Goal: Task Accomplishment & Management: Complete application form

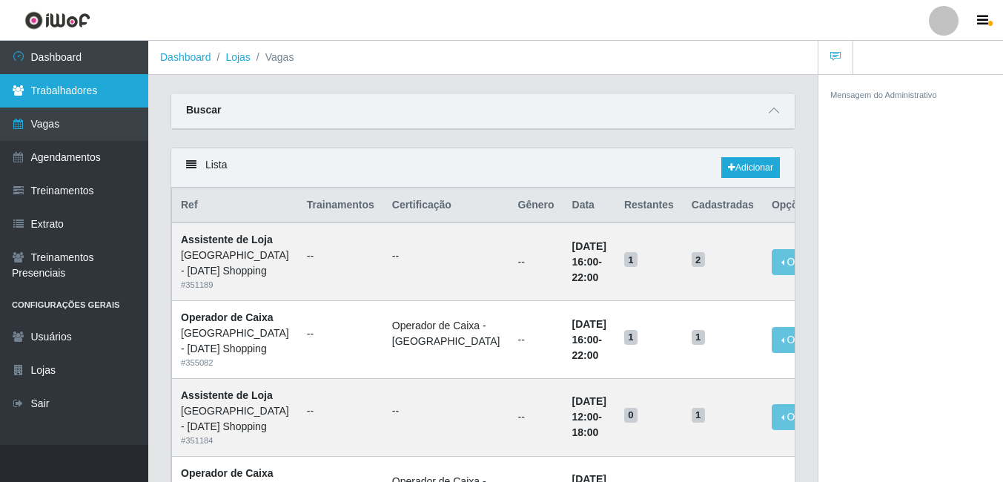
click at [96, 93] on link "Trabalhadores" at bounding box center [74, 90] width 148 height 33
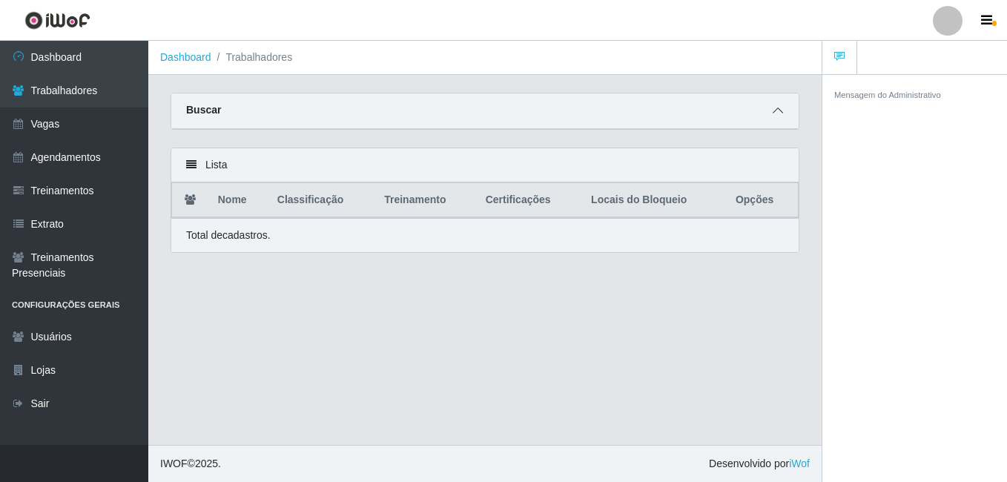
click at [777, 113] on icon at bounding box center [778, 110] width 10 height 10
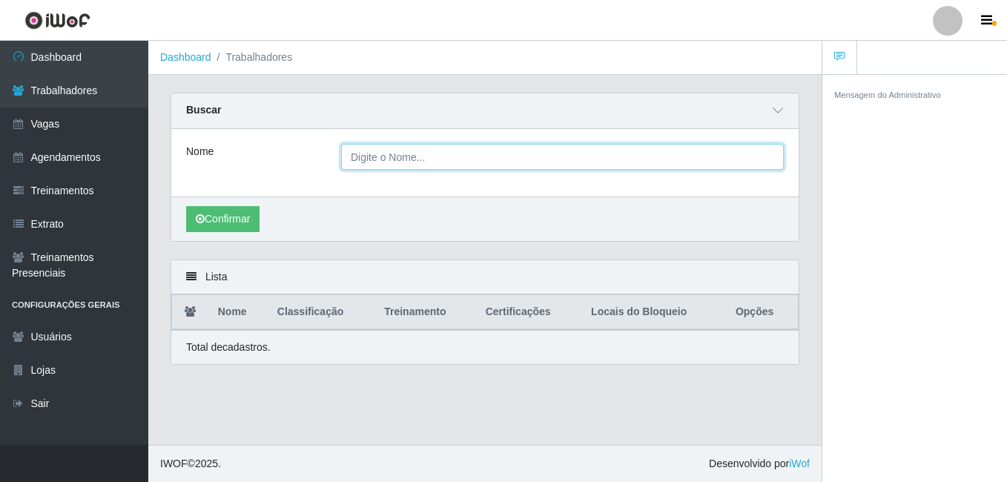
click at [457, 162] on input "Nome" at bounding box center [562, 157] width 443 height 26
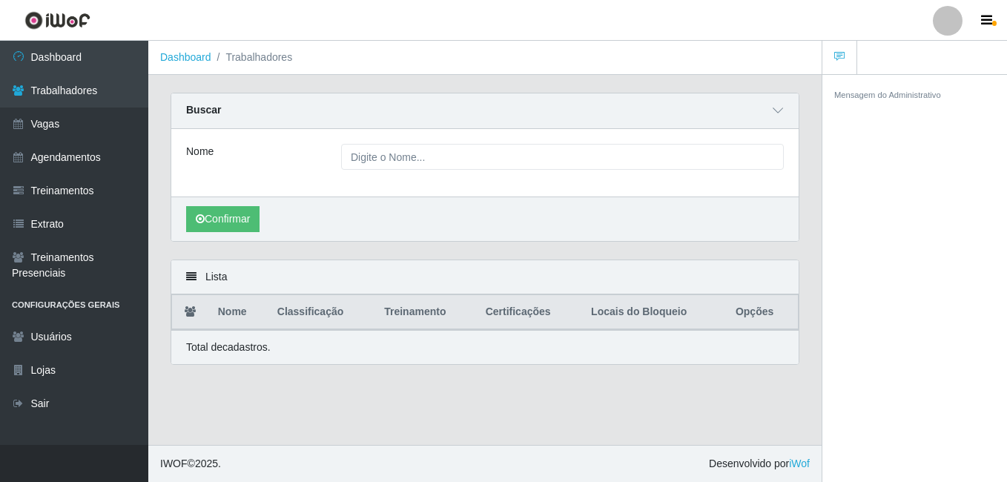
click at [716, 201] on div "Confirmar" at bounding box center [484, 219] width 627 height 44
click at [88, 153] on link "Agendamentos" at bounding box center [74, 157] width 148 height 33
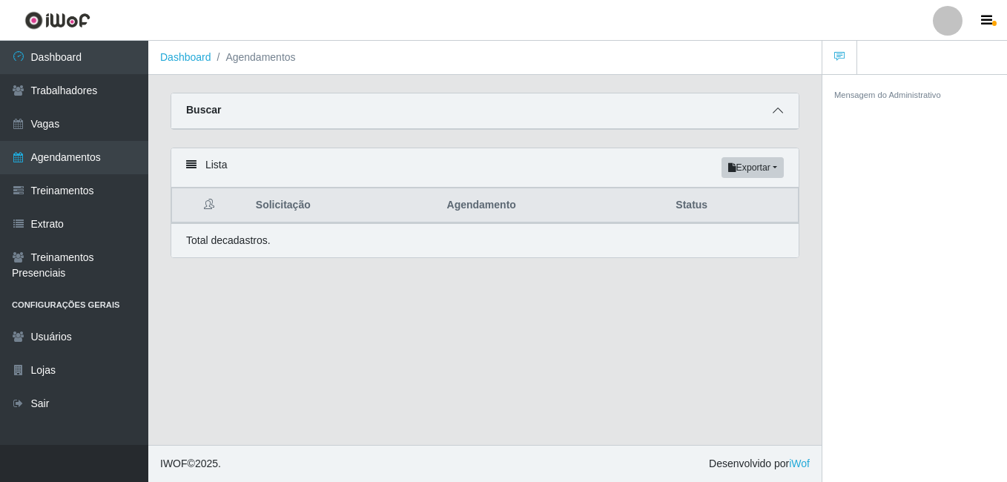
click at [777, 116] on icon at bounding box center [778, 110] width 10 height 10
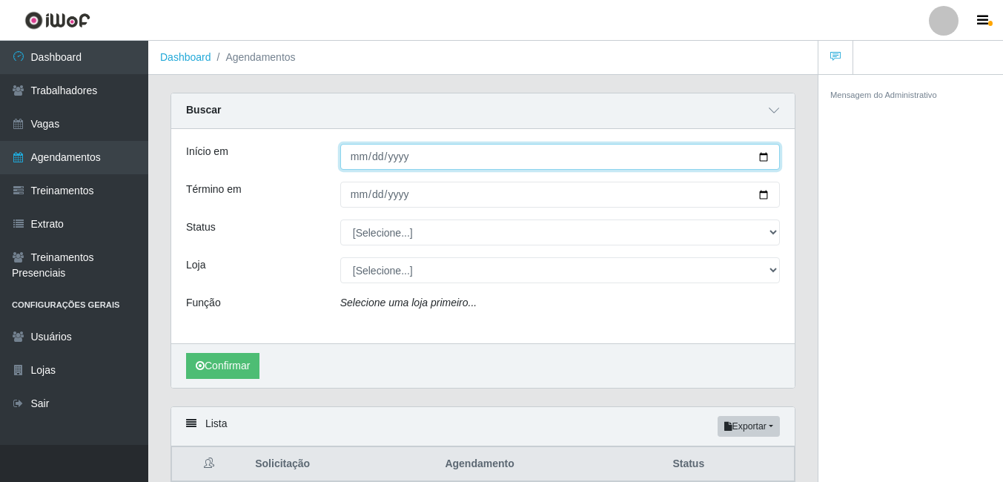
click at [427, 155] on input "Início em" at bounding box center [560, 157] width 440 height 26
click at [743, 159] on input "Início em" at bounding box center [560, 157] width 440 height 26
click at [767, 157] on input "Início em" at bounding box center [560, 157] width 440 height 26
type input "[DATE]"
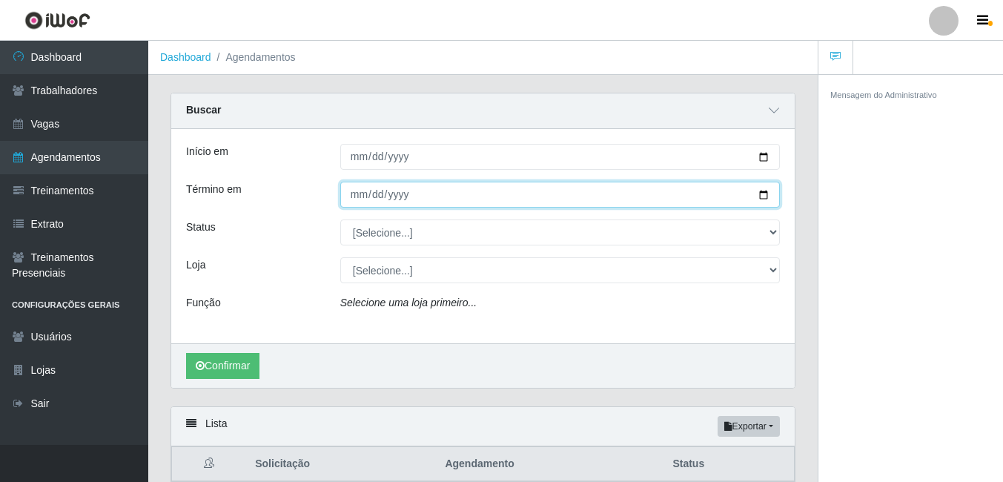
click at [762, 197] on input "Término em" at bounding box center [560, 195] width 440 height 26
type input "[DATE]"
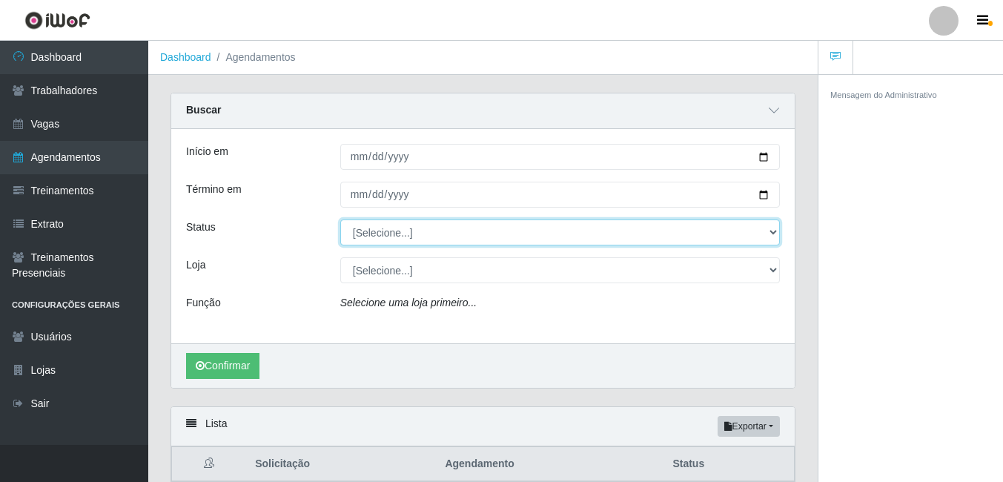
click at [435, 240] on select "[Selecione...] AGENDADO AGUARDANDO LIBERAR EM ANDAMENTO EM REVISÃO FINALIZADO C…" at bounding box center [560, 233] width 440 height 26
click at [415, 232] on select "[Selecione...] AGENDADO AGUARDANDO LIBERAR EM ANDAMENTO EM REVISÃO FINALIZADO C…" at bounding box center [560, 233] width 440 height 26
select select "FINALIZADO"
click at [340, 220] on select "[Selecione...] AGENDADO AGUARDANDO LIBERAR EM ANDAMENTO EM REVISÃO FINALIZADO C…" at bounding box center [560, 233] width 440 height 26
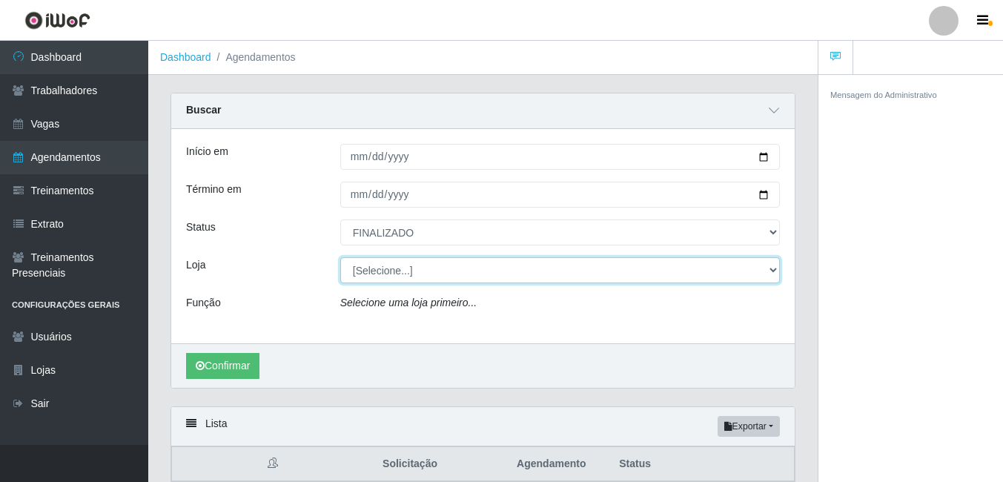
click at [481, 263] on select "[Selecione...] [GEOGRAPHIC_DATA] - [DATE][GEOGRAPHIC_DATA]" at bounding box center [560, 270] width 440 height 26
select select "471"
click at [340, 258] on select "[Selecione...] [GEOGRAPHIC_DATA] - [DATE][GEOGRAPHIC_DATA]" at bounding box center [560, 270] width 440 height 26
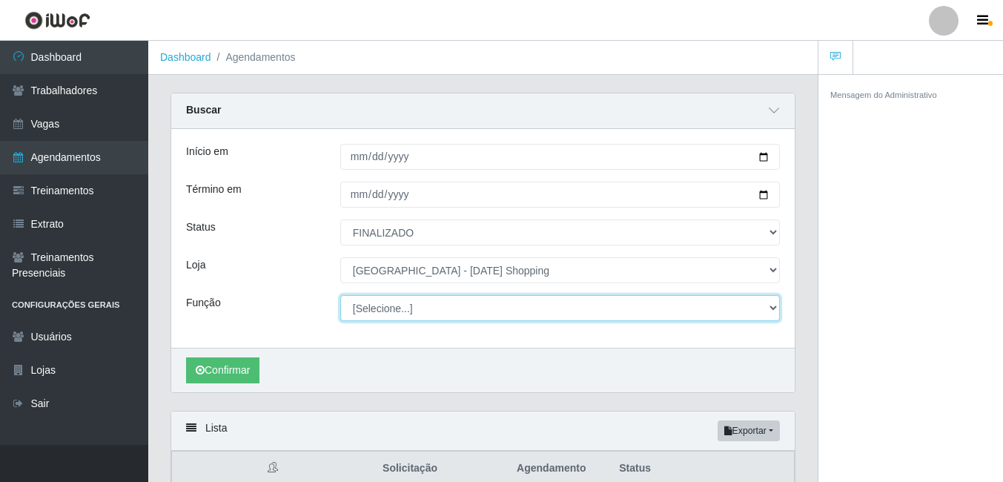
click at [429, 303] on select "[Selecione...] ASG ASG + ASG ++ Assistente [PERSON_NAME] Assistente [PERSON_NAM…" at bounding box center [560, 308] width 440 height 26
select select "68"
click at [340, 296] on select "[Selecione...] ASG ASG + ASG ++ Assistente [PERSON_NAME] Assistente [PERSON_NAM…" at bounding box center [560, 308] width 440 height 26
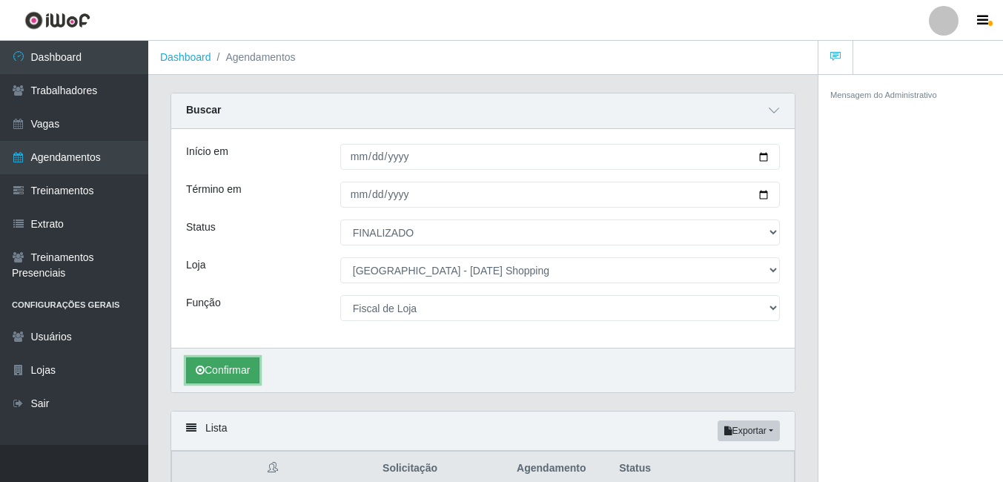
click at [242, 380] on button "Confirmar" at bounding box center [222, 370] width 73 height 26
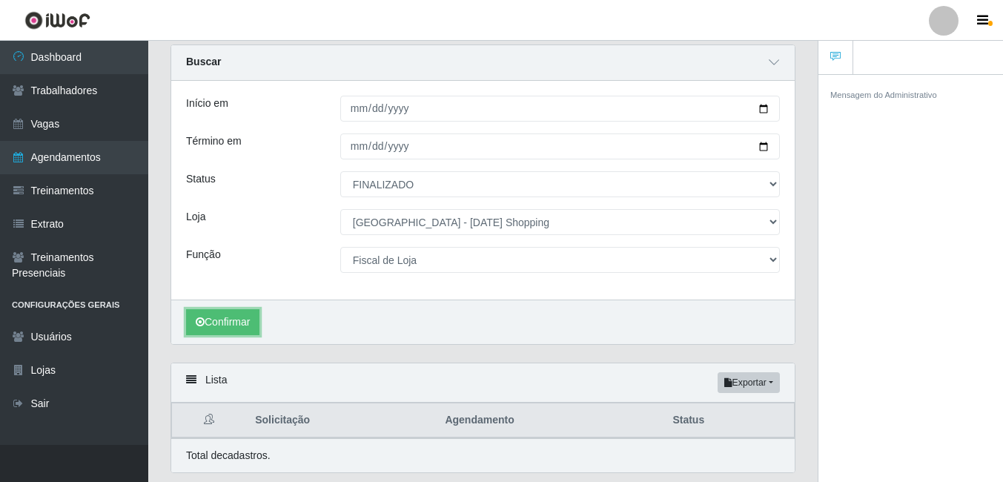
scroll to position [95, 0]
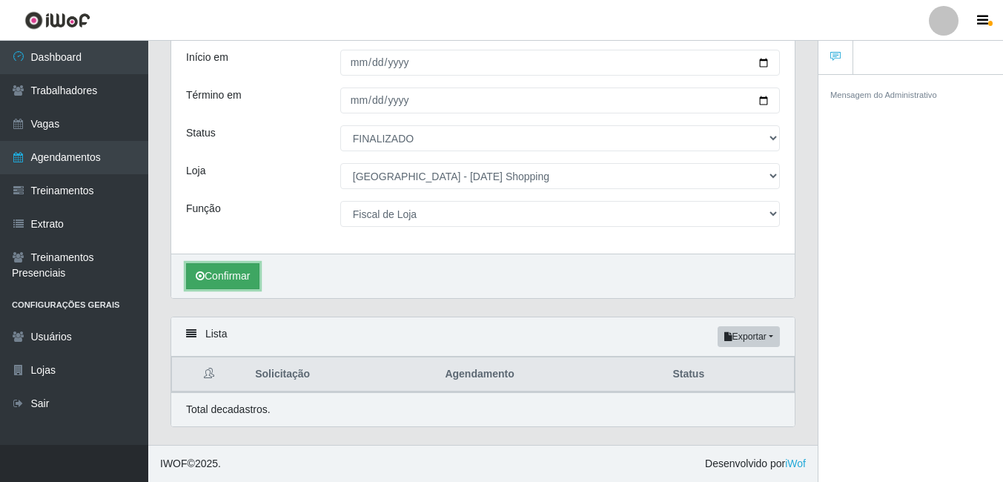
click at [217, 272] on button "Confirmar" at bounding box center [222, 276] width 73 height 26
click at [237, 283] on button "Confirmar" at bounding box center [222, 276] width 73 height 26
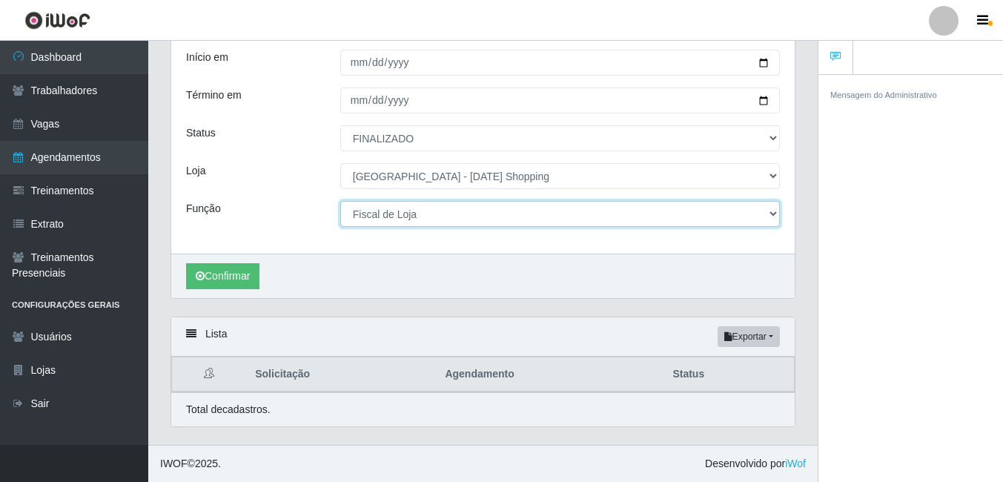
click at [483, 218] on select "[Selecione...] ASG ASG + ASG ++ Assistente [PERSON_NAME] Assistente [PERSON_NAM…" at bounding box center [560, 214] width 440 height 26
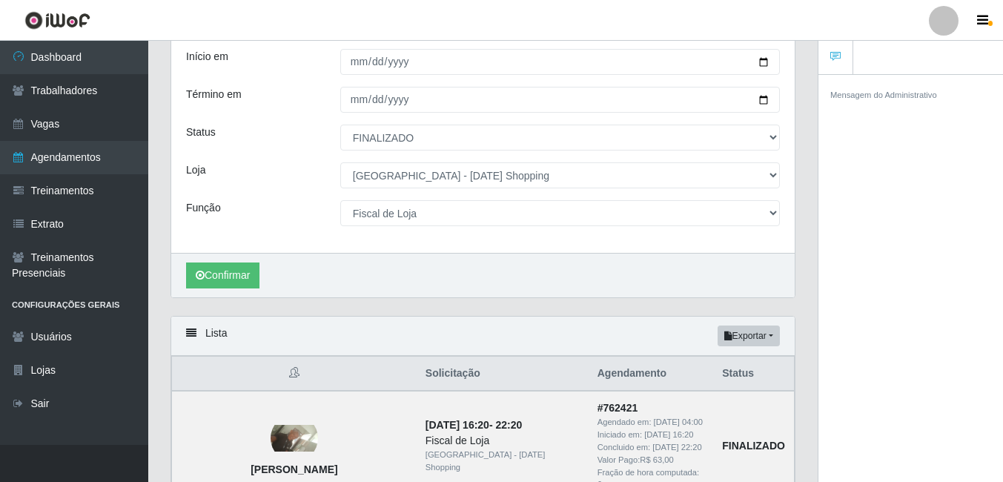
click at [263, 217] on div "Função" at bounding box center [252, 213] width 154 height 26
click at [292, 431] on img at bounding box center [294, 438] width 47 height 27
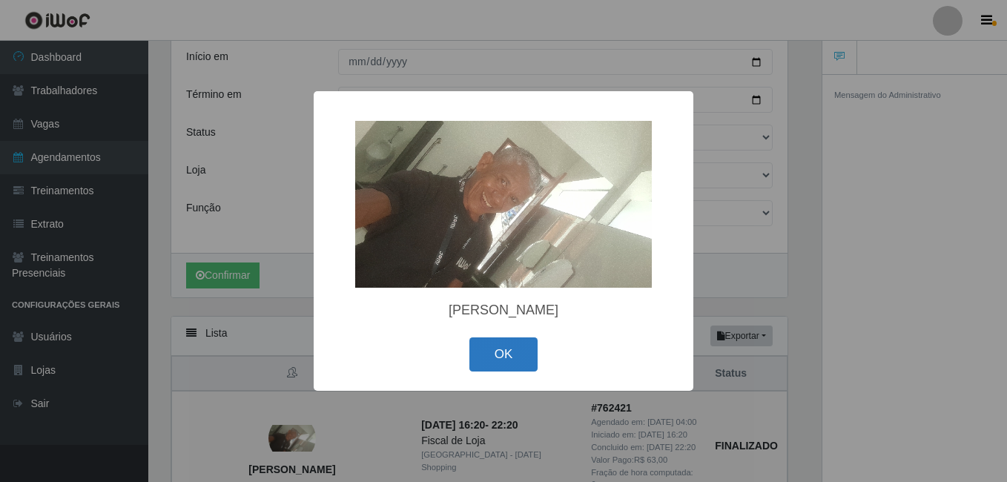
click at [506, 363] on button "OK" at bounding box center [503, 354] width 69 height 35
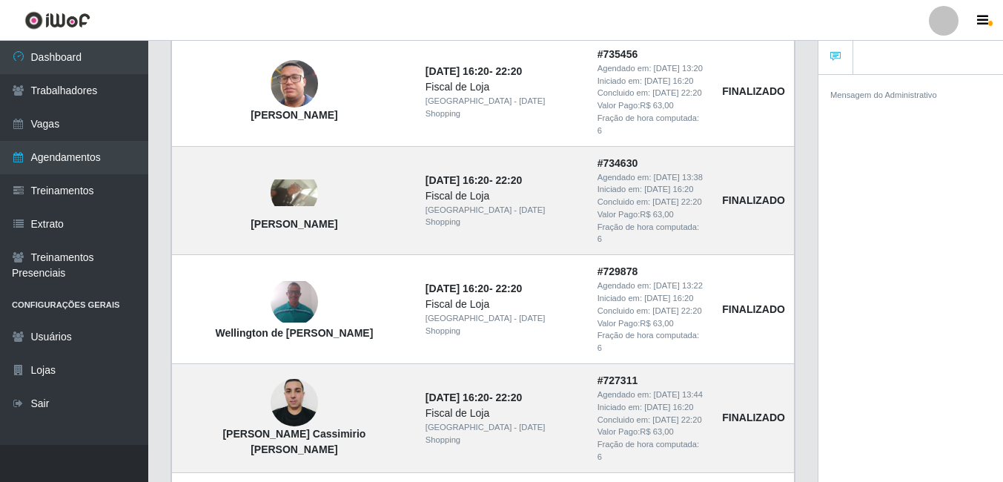
scroll to position [837, 0]
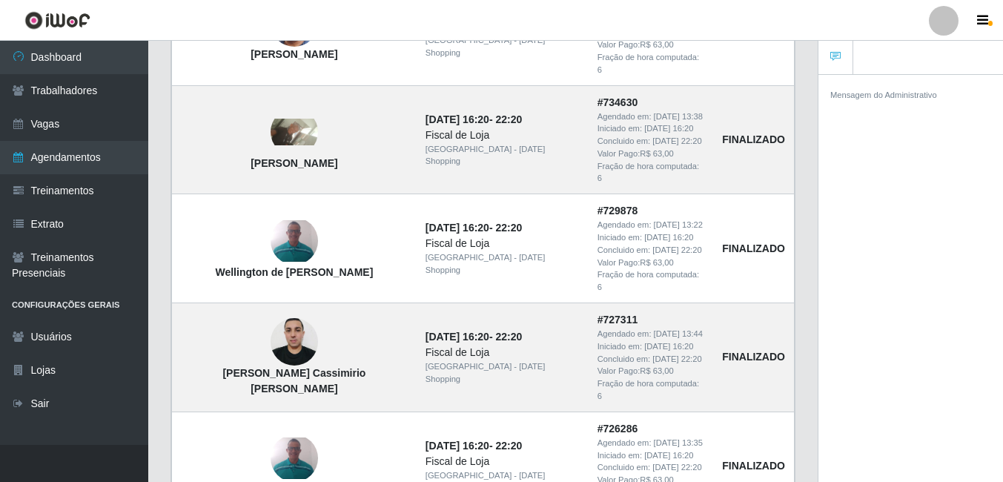
click at [900, 295] on div "Mensagem do Administrativo" at bounding box center [911, 280] width 185 height 413
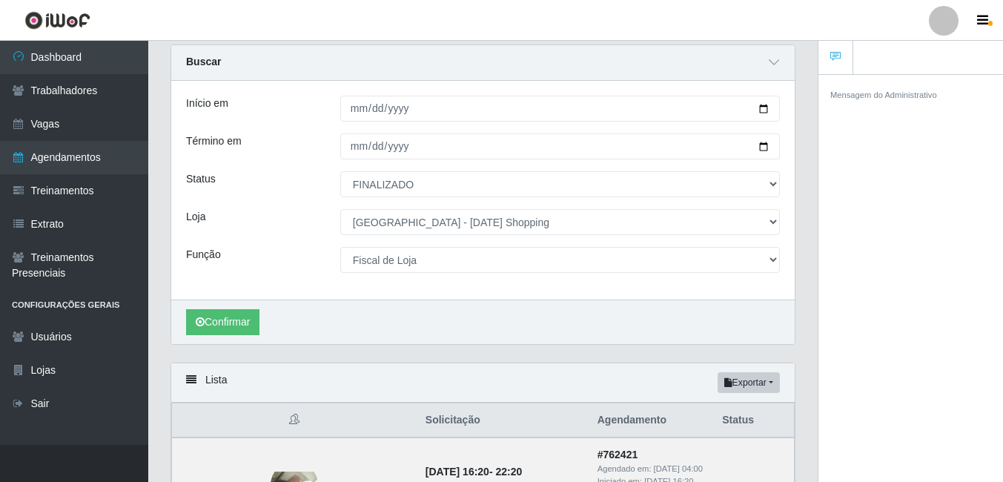
scroll to position [0, 0]
